Goal: Information Seeking & Learning: Learn about a topic

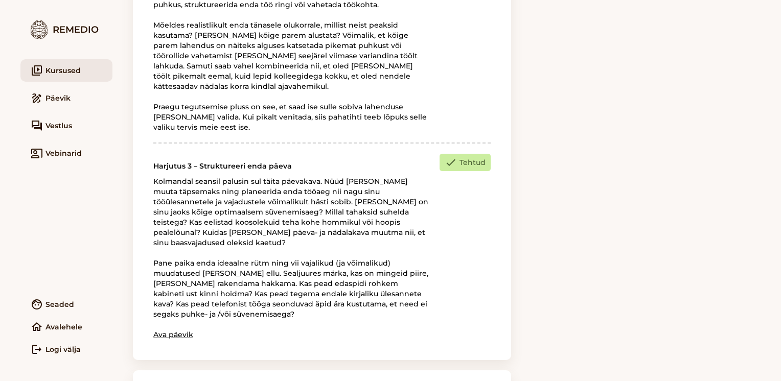
scroll to position [1391, 0]
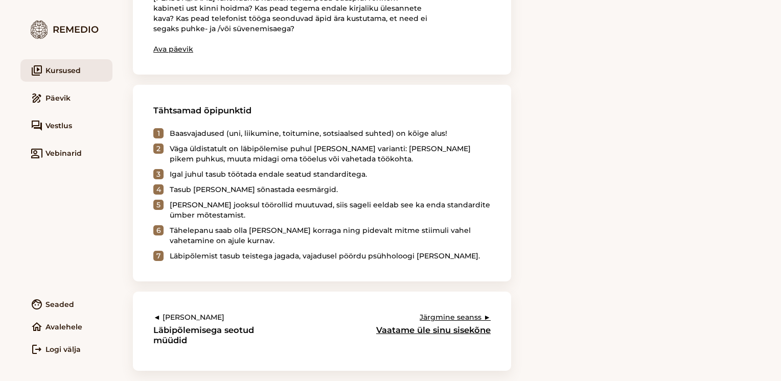
click at [465, 328] on h3 "Vaatame üle sinu sisekõne" at bounding box center [423, 330] width 135 height 10
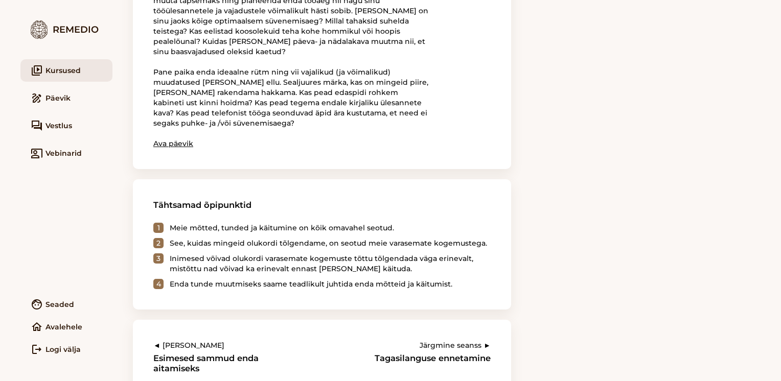
scroll to position [989, 0]
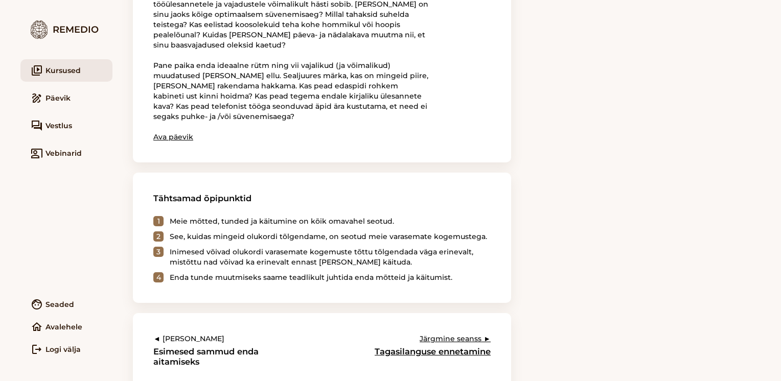
click at [472, 334] on link "Järgmine seanss ► Tagasilanguse ennetamine" at bounding box center [423, 345] width 135 height 23
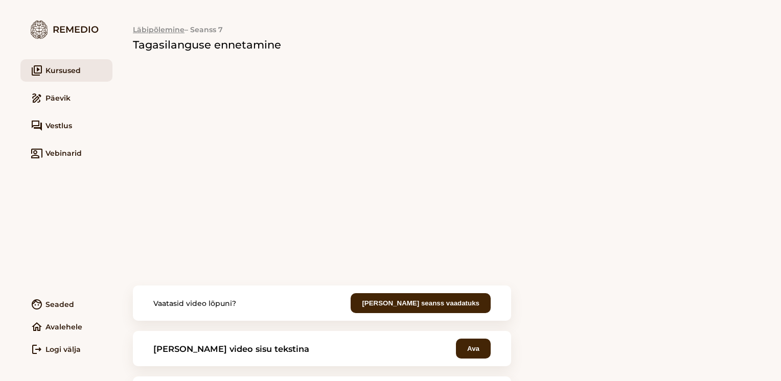
scroll to position [4, 0]
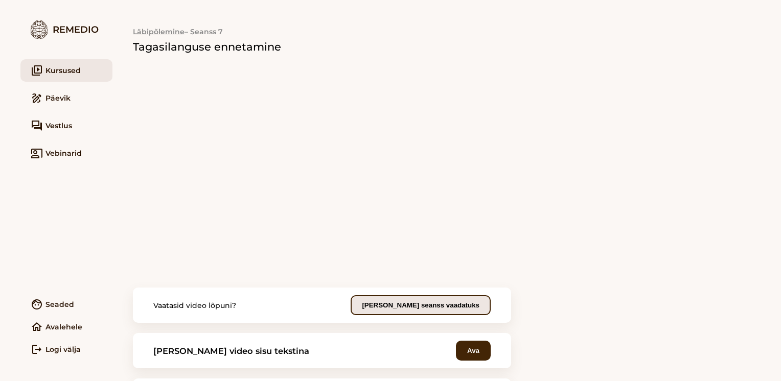
click at [412, 299] on button "[PERSON_NAME] seanss vaadatuks" at bounding box center [420, 305] width 140 height 20
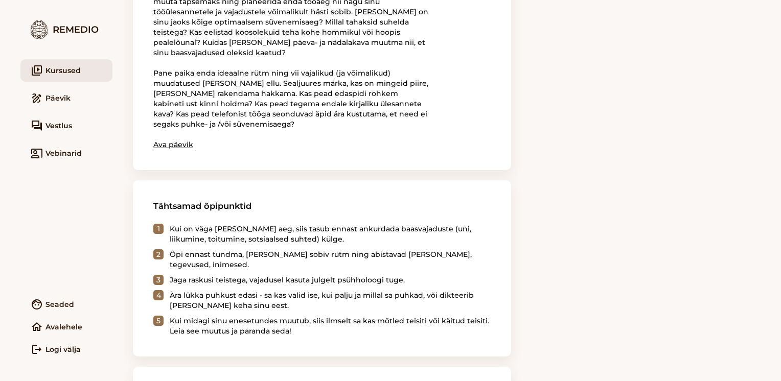
scroll to position [1145, 0]
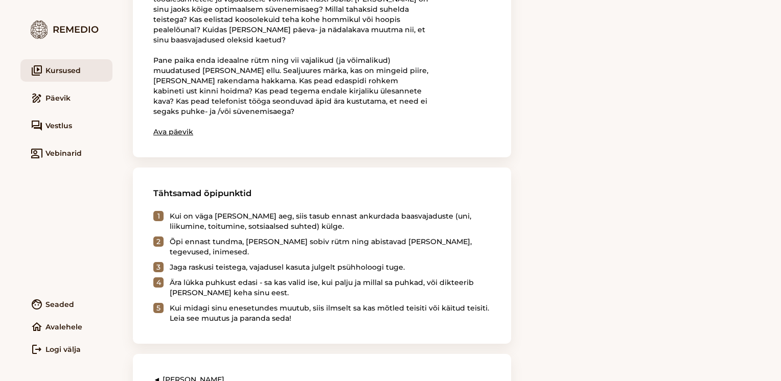
click at [78, 30] on div "Remedio" at bounding box center [66, 29] width 92 height 18
click at [84, 25] on div "Remedio" at bounding box center [66, 29] width 92 height 18
click at [43, 29] on img at bounding box center [39, 29] width 17 height 18
